Goal: Task Accomplishment & Management: Understand process/instructions

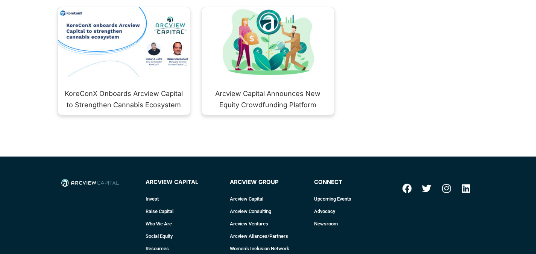
scroll to position [965, 0]
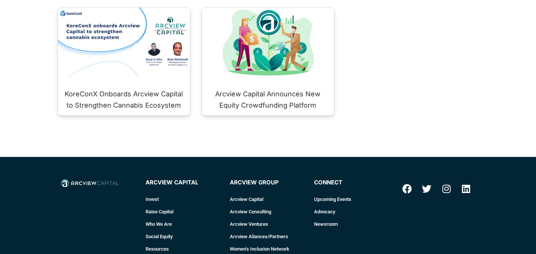
click at [162, 205] on link "Raise Capital" at bounding box center [183, 211] width 77 height 12
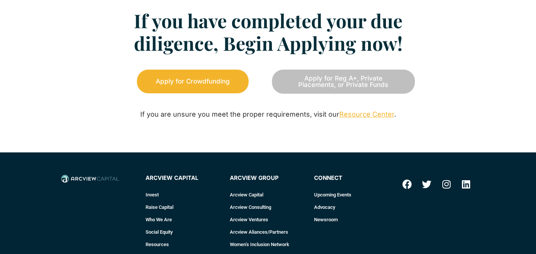
scroll to position [1009, 0]
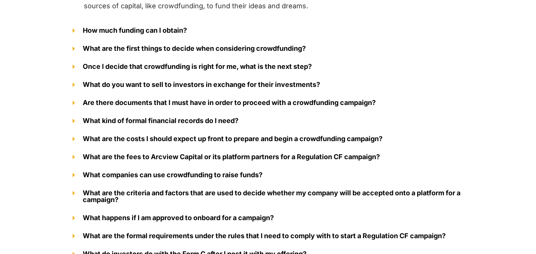
scroll to position [978, 0]
click at [218, 158] on link "What are the fees to Arcview Capital or its platform partners for a Regulation …" at bounding box center [231, 157] width 297 height 8
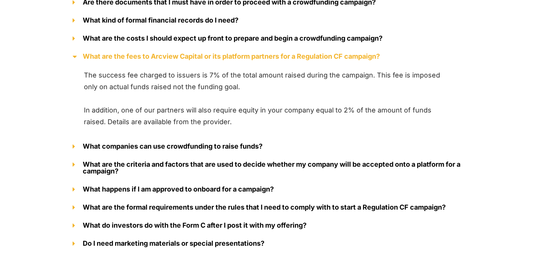
scroll to position [975, 0]
